Goal: Find specific page/section: Find specific page/section

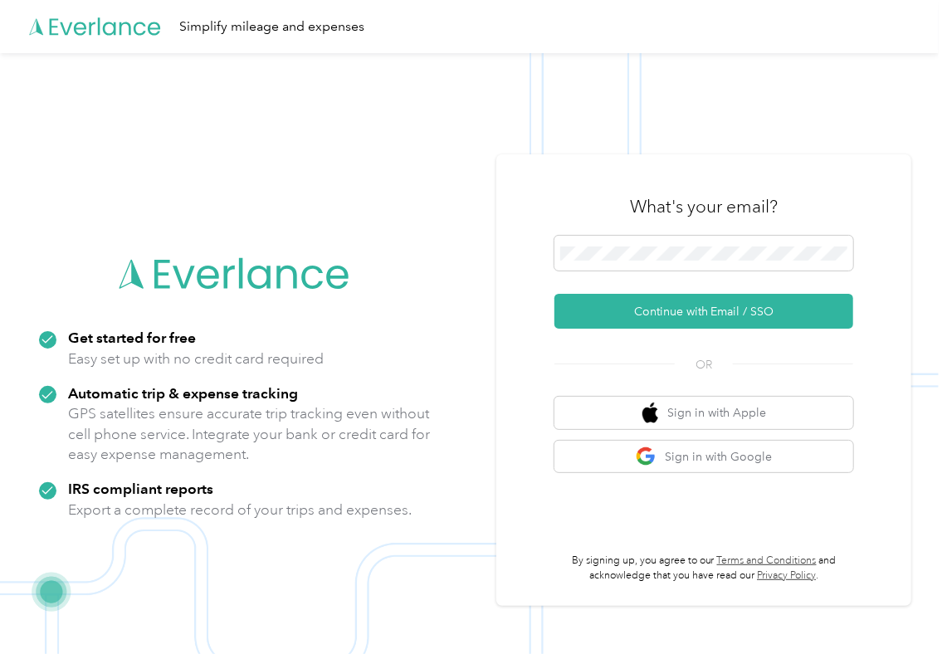
click at [463, 141] on img at bounding box center [469, 380] width 939 height 654
click at [599, 262] on span at bounding box center [703, 253] width 299 height 35
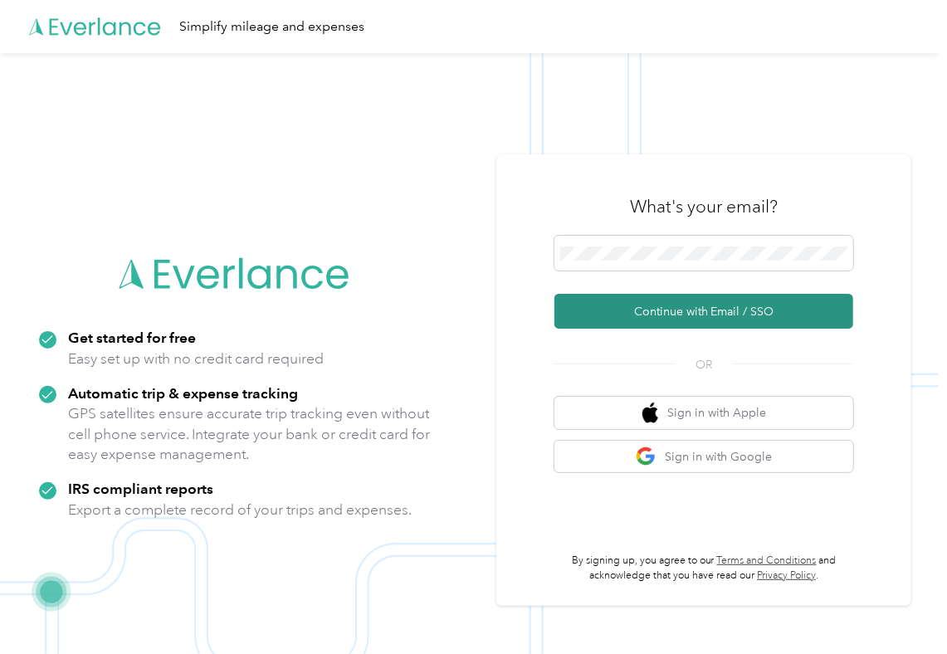
click at [596, 320] on button "Continue with Email / SSO" at bounding box center [703, 311] width 299 height 35
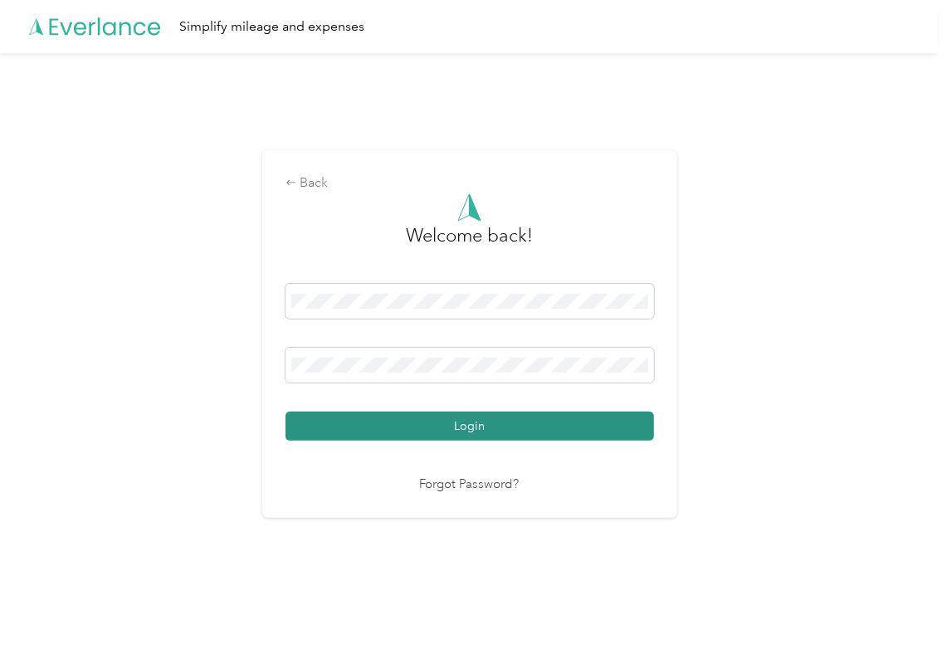
drag, startPoint x: 358, startPoint y: 432, endPoint x: 280, endPoint y: 420, distance: 79.7
click at [357, 432] on button "Login" at bounding box center [469, 426] width 368 height 29
